Goal: Information Seeking & Learning: Learn about a topic

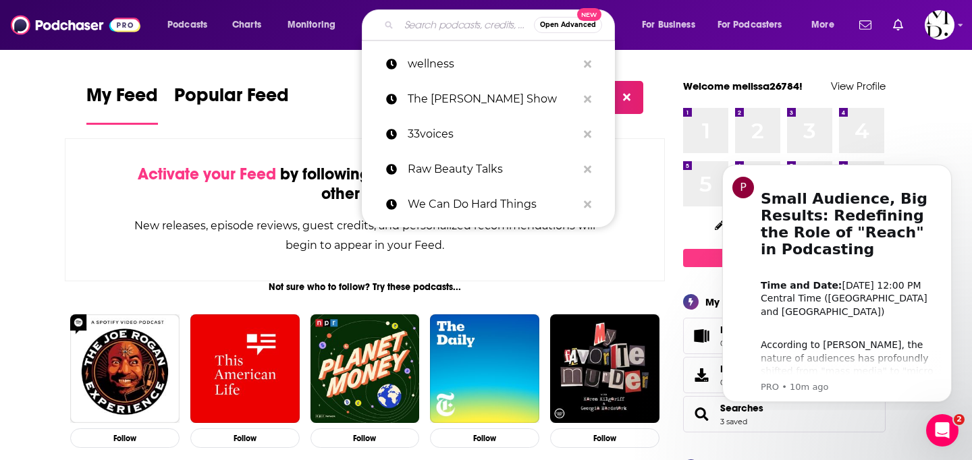
click at [410, 18] on input "Search podcasts, credits, & more..." at bounding box center [466, 25] width 135 height 22
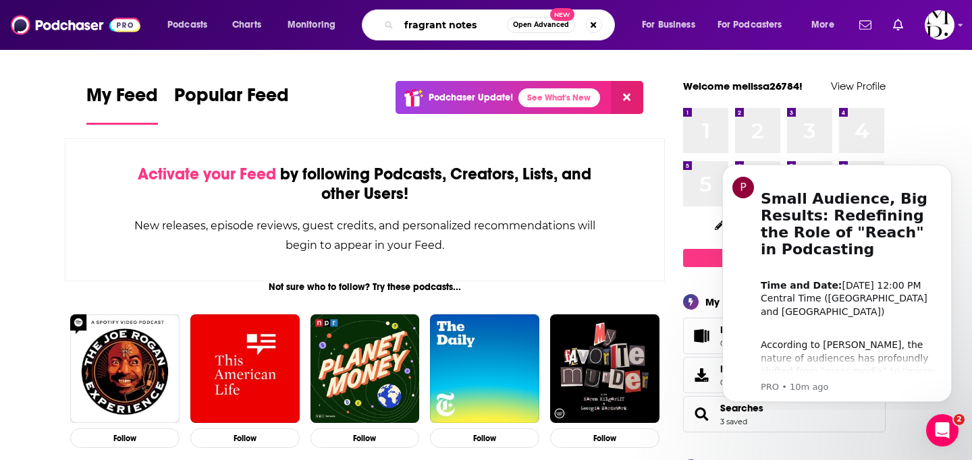
type input "fragrant notes"
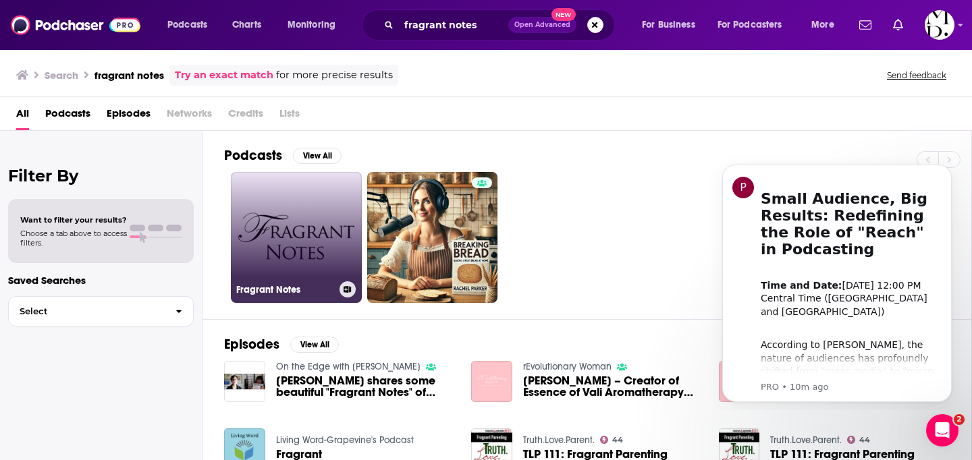
click at [275, 252] on link "Fragrant Notes" at bounding box center [296, 237] width 131 height 131
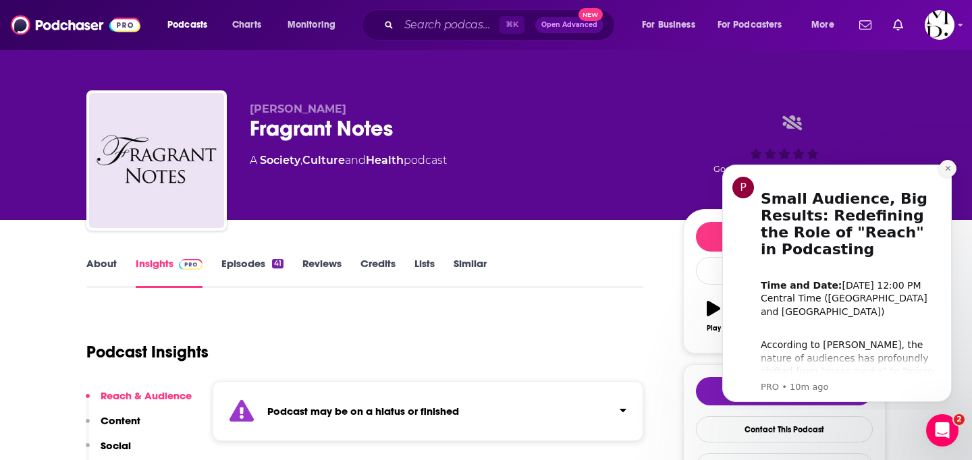
click at [947, 171] on icon "Dismiss notification" at bounding box center [947, 168] width 7 height 7
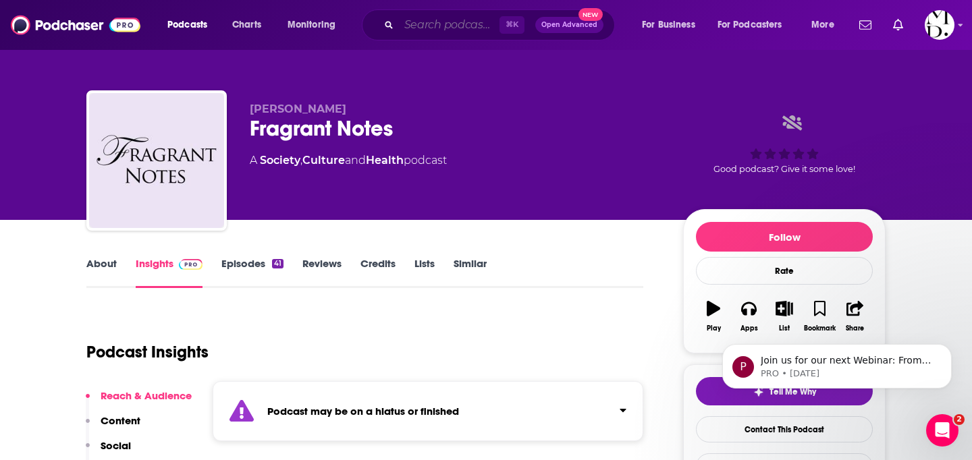
click at [430, 32] on input "Search podcasts, credits, & more..." at bounding box center [449, 25] width 101 height 22
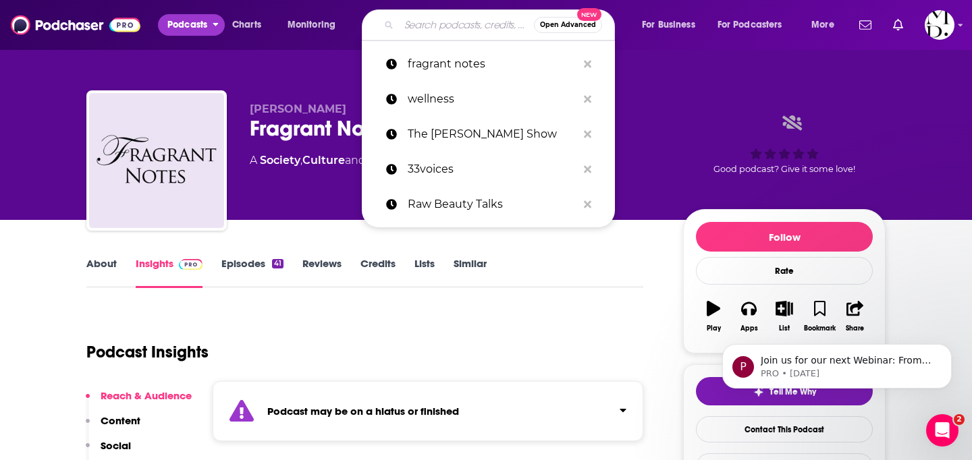
click at [205, 30] on span "Podcasts" at bounding box center [187, 25] width 40 height 19
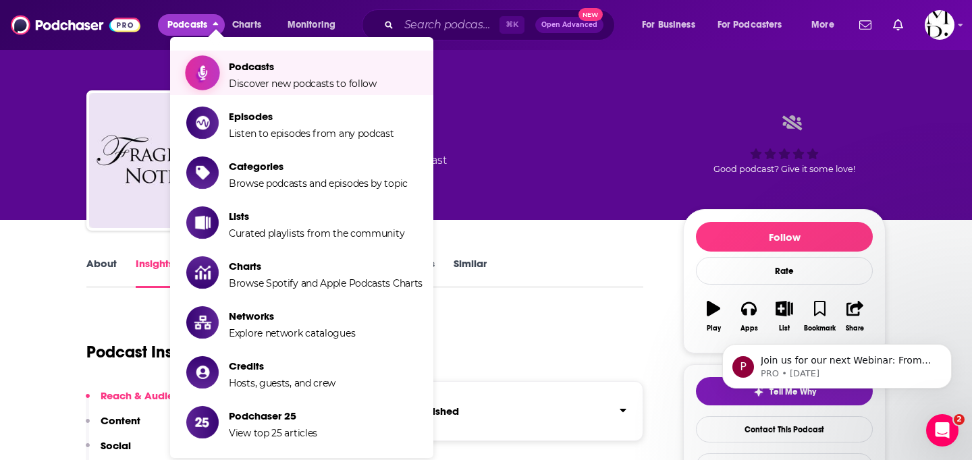
click at [207, 64] on span "Show item sub-menu" at bounding box center [203, 73] width 104 height 104
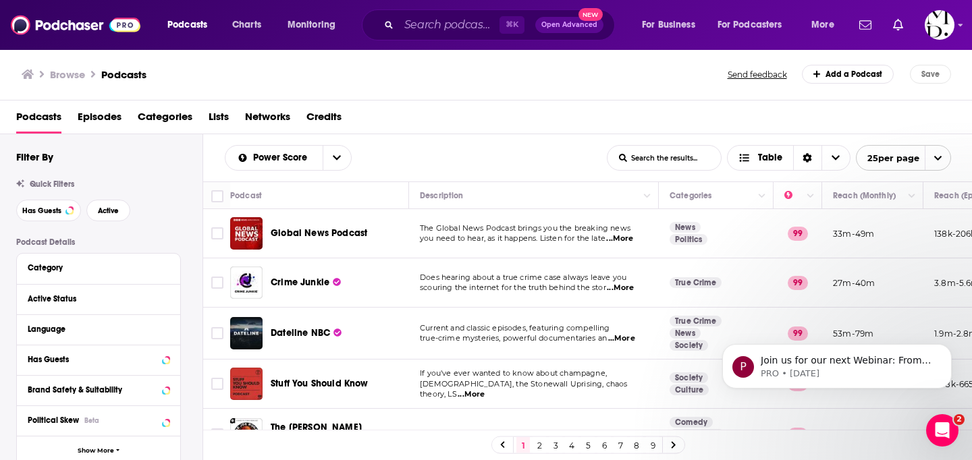
click at [161, 122] on span "Categories" at bounding box center [165, 120] width 55 height 28
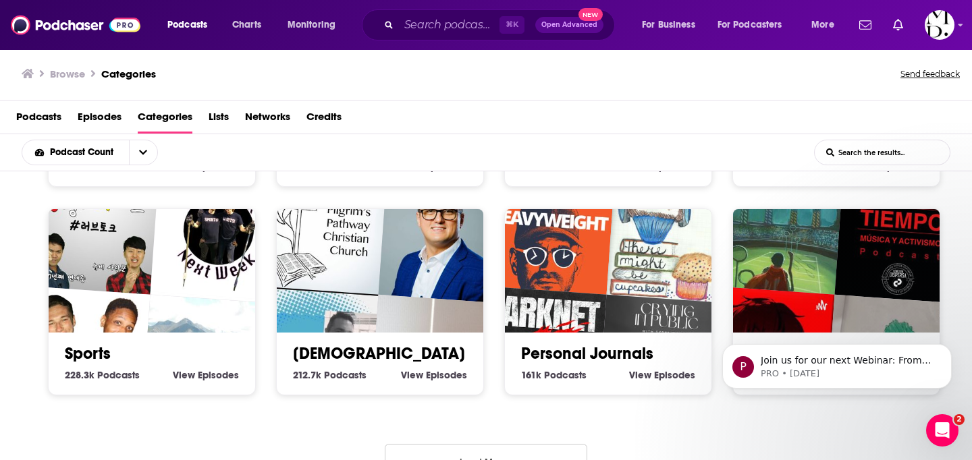
scroll to position [637, 0]
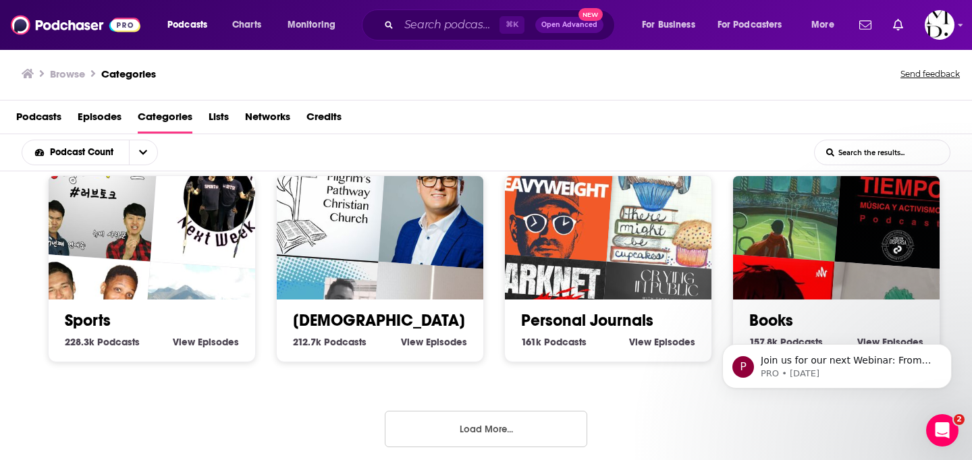
click at [477, 423] on button "Load More..." at bounding box center [486, 429] width 203 height 36
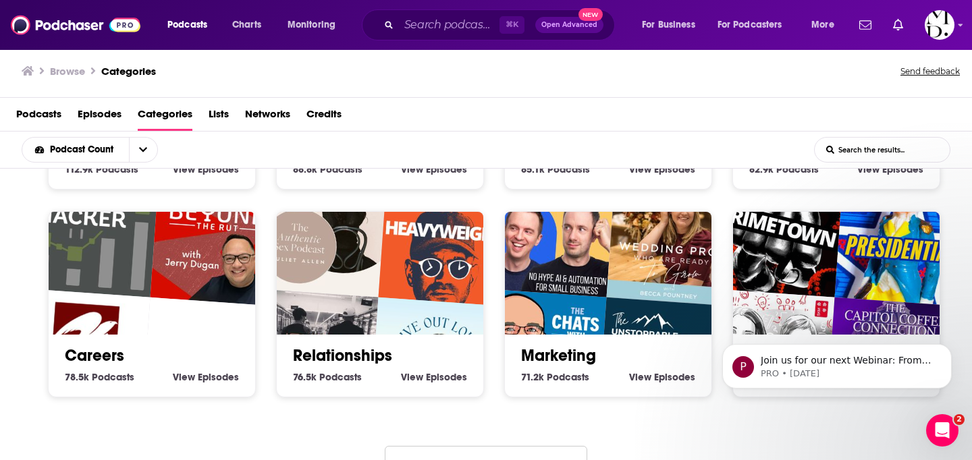
scroll to position [1471, 0]
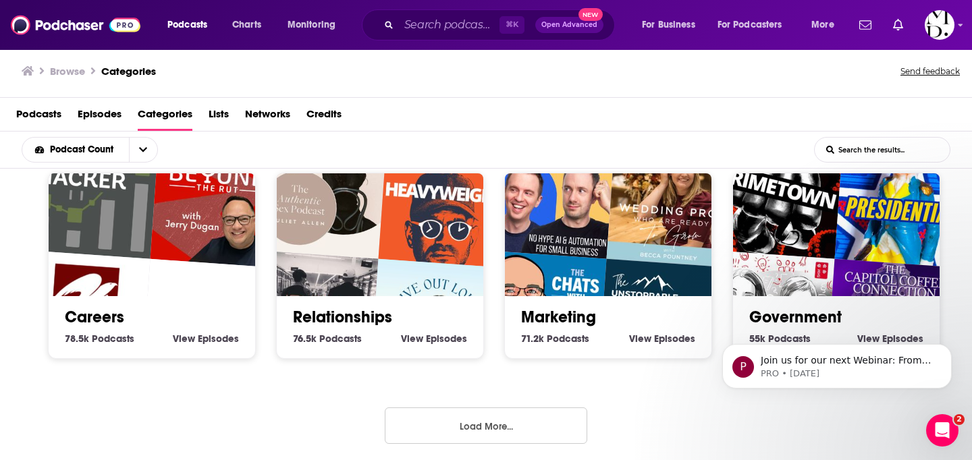
click at [528, 430] on button "Load More..." at bounding box center [486, 426] width 203 height 36
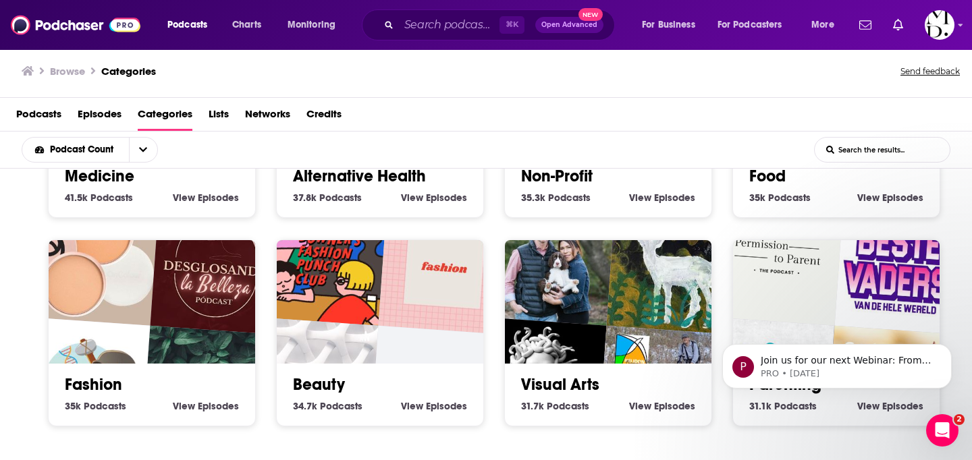
scroll to position [2301, 0]
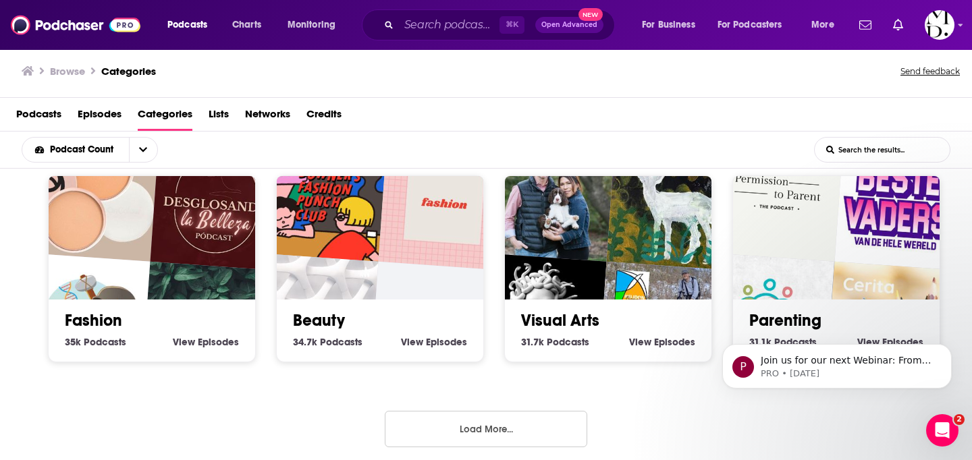
click at [528, 430] on button "Load More..." at bounding box center [486, 429] width 203 height 36
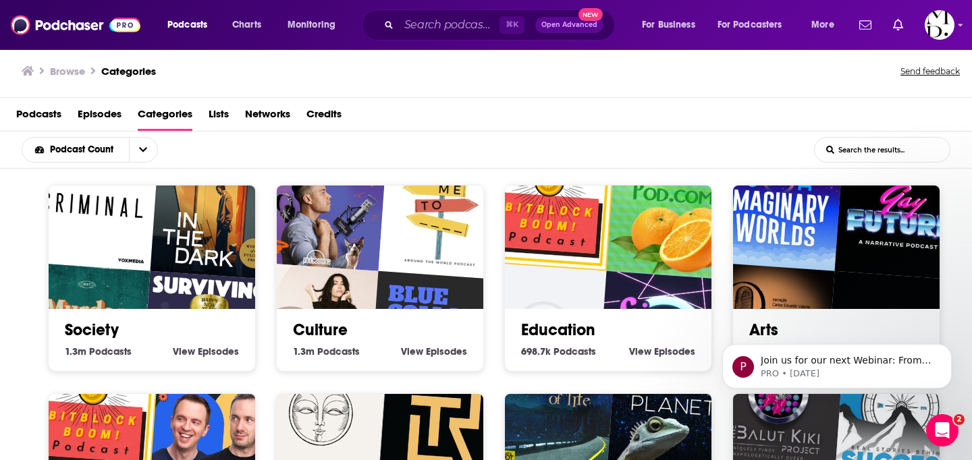
scroll to position [0, 0]
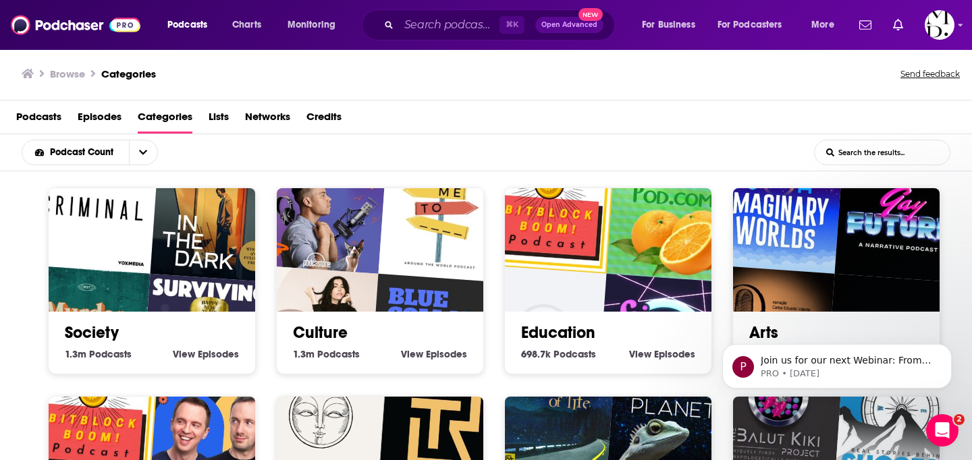
click at [870, 147] on input "List Search Input" at bounding box center [882, 152] width 135 height 24
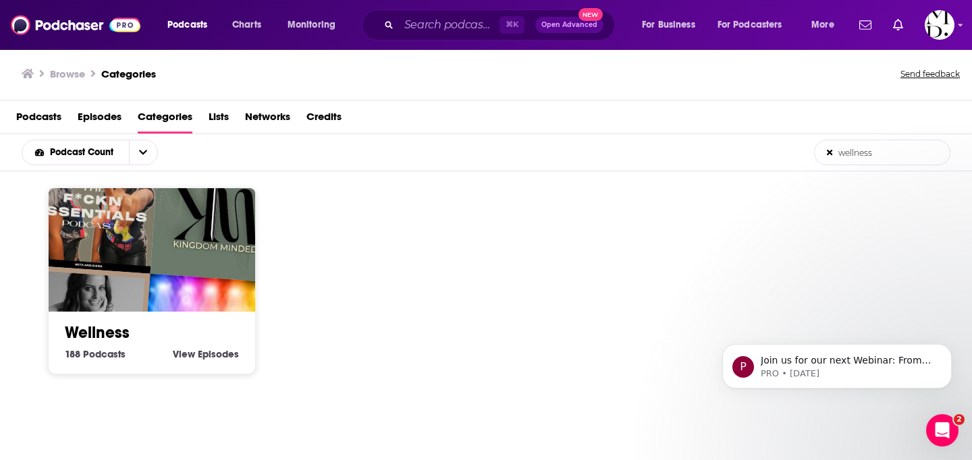
type input "wellness"
click at [191, 269] on img "Kingdom Minded" at bounding box center [217, 217] width 132 height 132
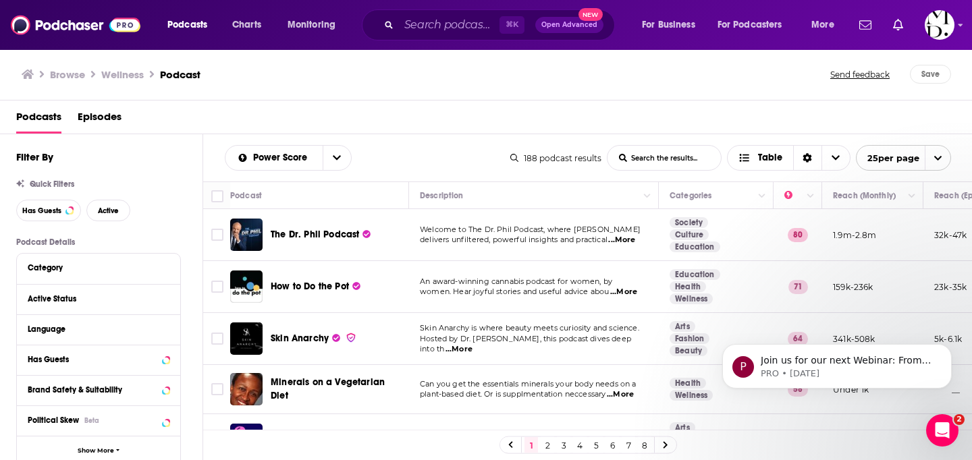
click at [512, 155] on icon at bounding box center [514, 158] width 8 height 8
click at [531, 161] on div "188 podcast results" at bounding box center [555, 158] width 91 height 10
click at [541, 161] on div "188 podcast results" at bounding box center [555, 158] width 91 height 10
click at [691, 163] on input "List Search Input" at bounding box center [664, 158] width 113 height 24
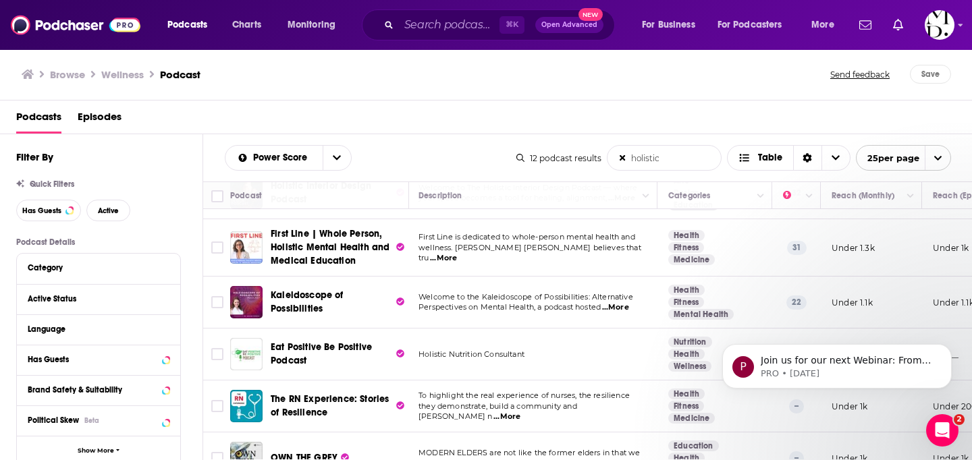
scroll to position [42, 2]
type input "holistic"
click at [628, 309] on span "...More" at bounding box center [615, 307] width 27 height 11
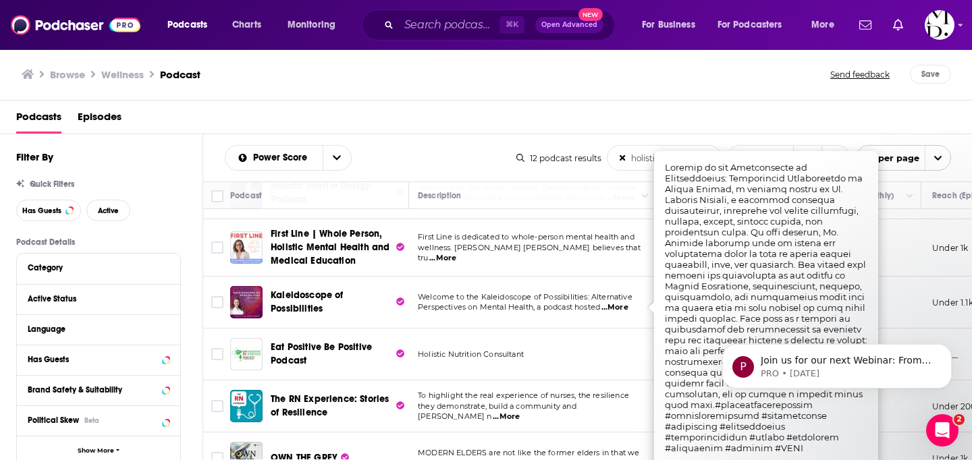
click at [611, 315] on td "Welcome to the Kaleidoscope of Possibilities: Alternative Perspectives on Menta…" at bounding box center [532, 303] width 250 height 52
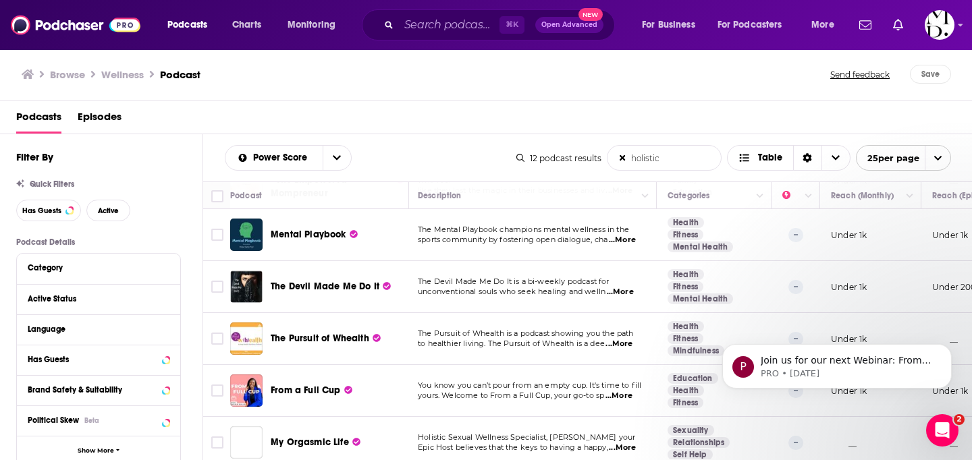
scroll to position [374, 2]
click at [629, 387] on span "You know you can’t pour from an empty cup. It's time to fill" at bounding box center [529, 385] width 223 height 9
click at [623, 394] on span "...More" at bounding box center [619, 397] width 27 height 11
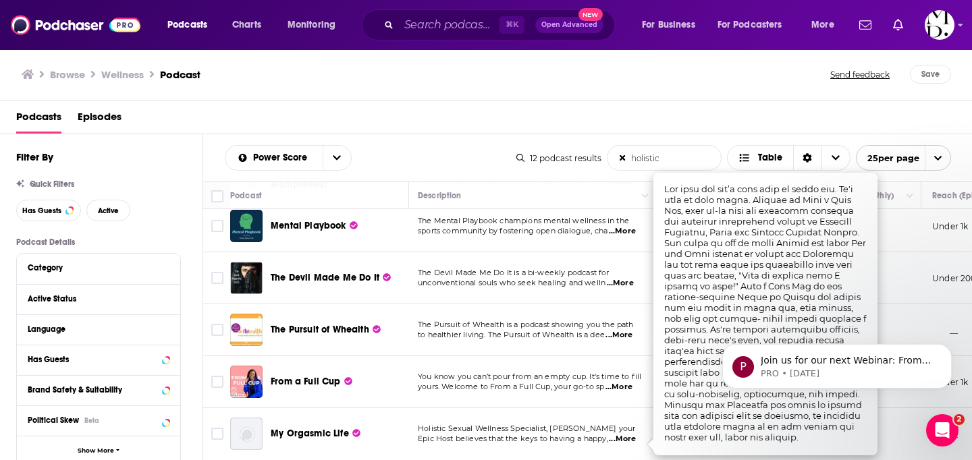
scroll to position [0, 2]
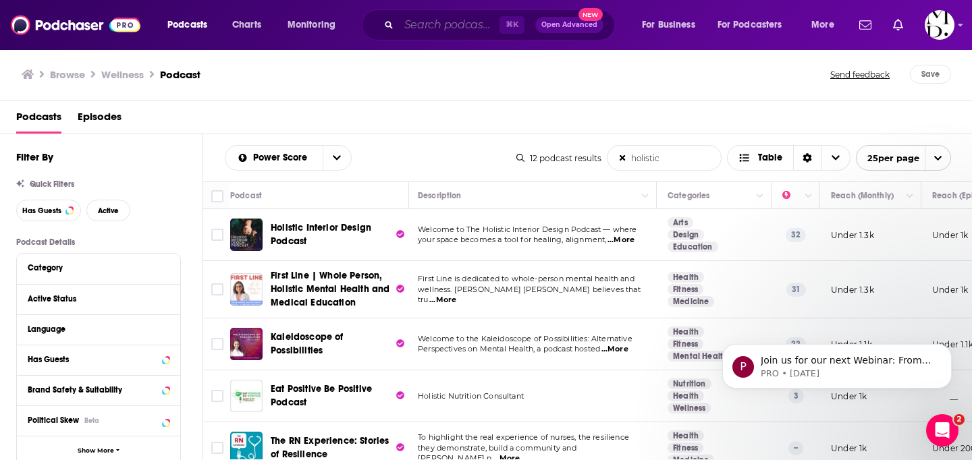
click at [450, 17] on input "Search podcasts, credits, & more..." at bounding box center [449, 25] width 101 height 22
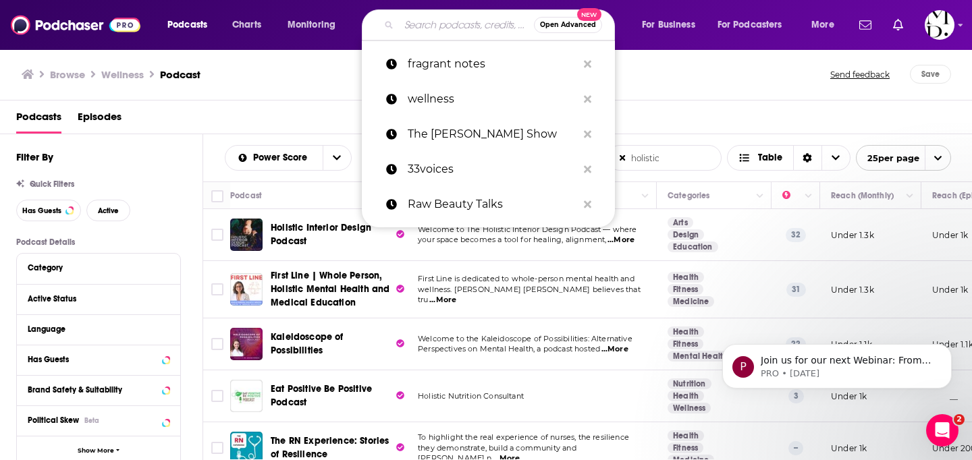
paste input "The Perfume Making Podcast"
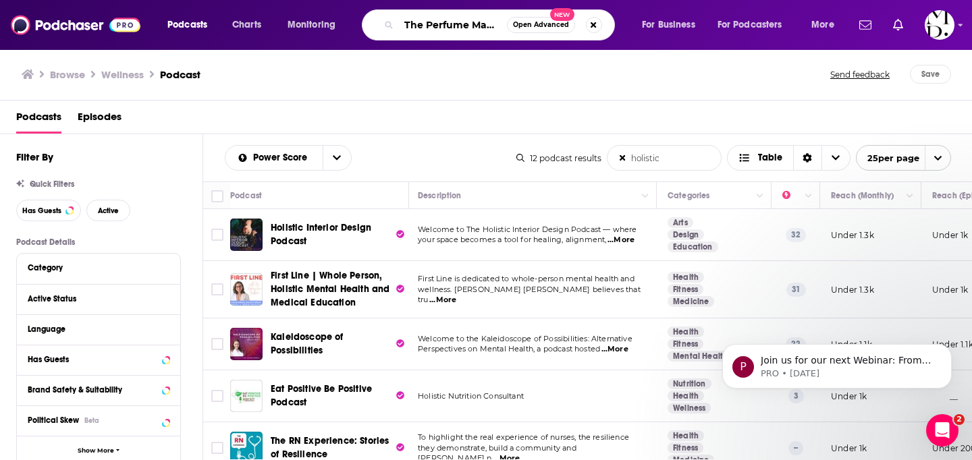
scroll to position [0, 51]
type input "The Perfume Making Podcast"
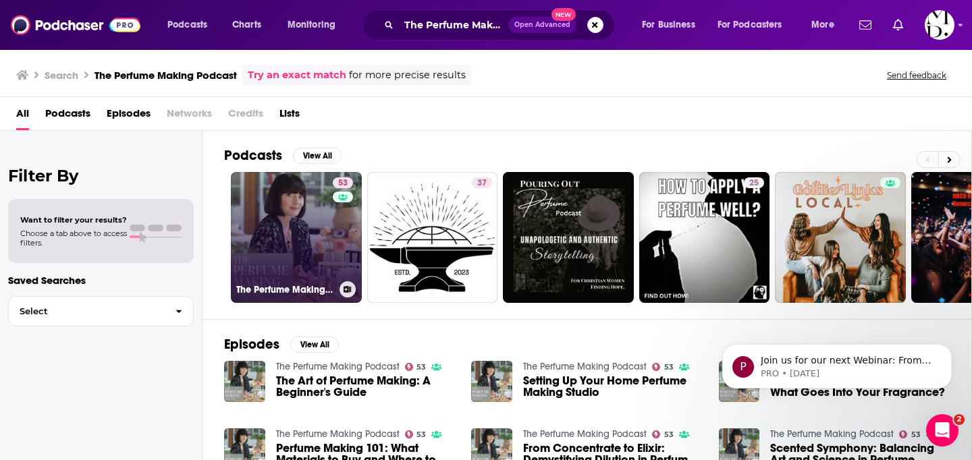
click at [260, 270] on link "53 The Perfume Making Podcast" at bounding box center [296, 237] width 131 height 131
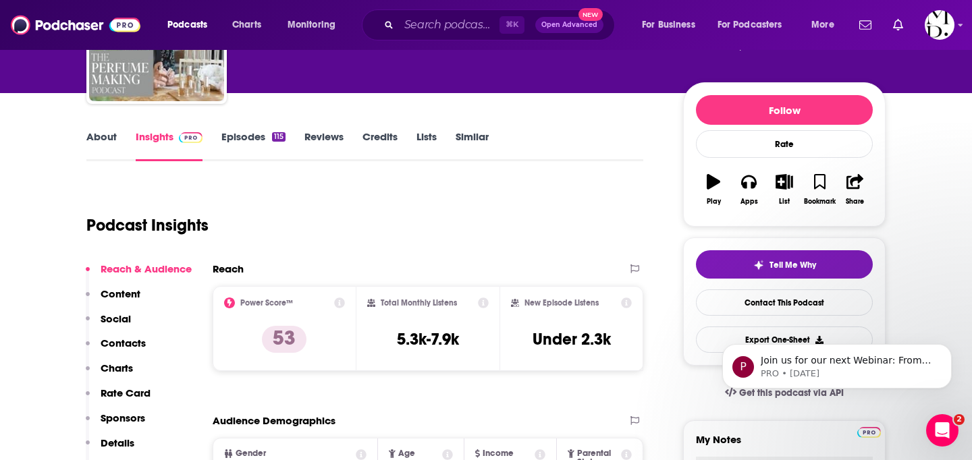
scroll to position [130, 0]
